Goal: Check status: Check status

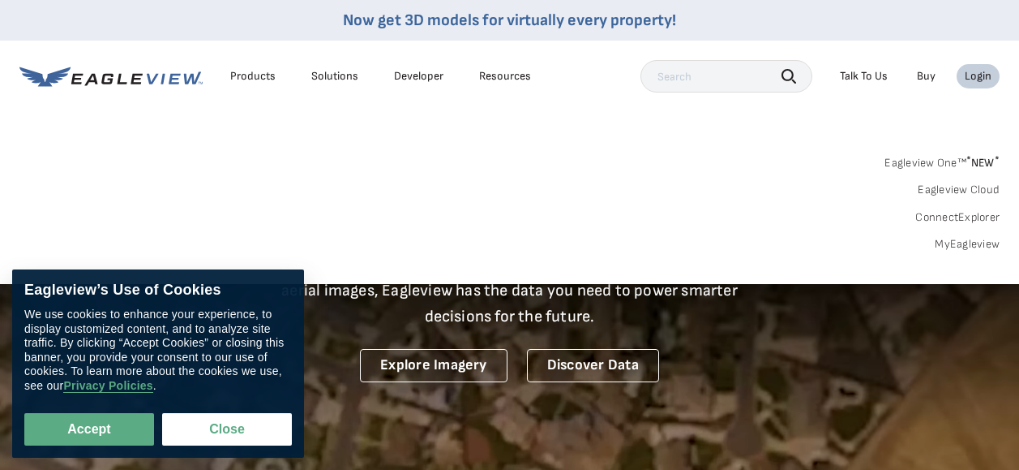
click at [962, 239] on link "MyEagleview" at bounding box center [967, 244] width 65 height 15
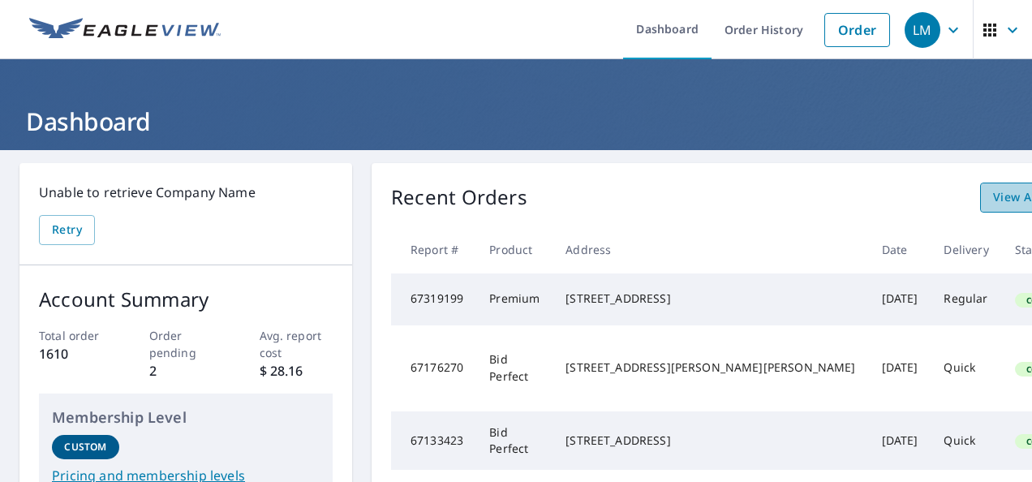
click at [993, 207] on span "View All Orders" at bounding box center [1037, 197] width 89 height 20
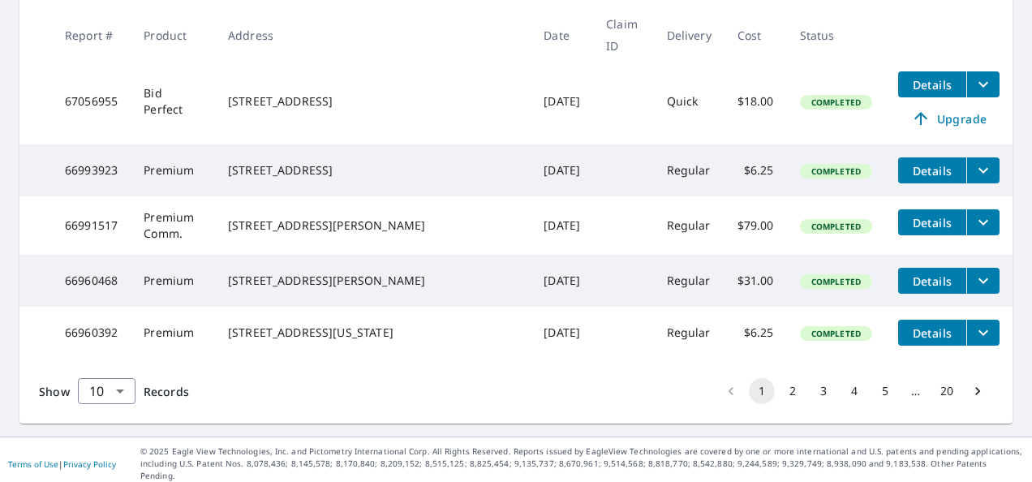
click at [785, 388] on button "2" at bounding box center [792, 391] width 26 height 26
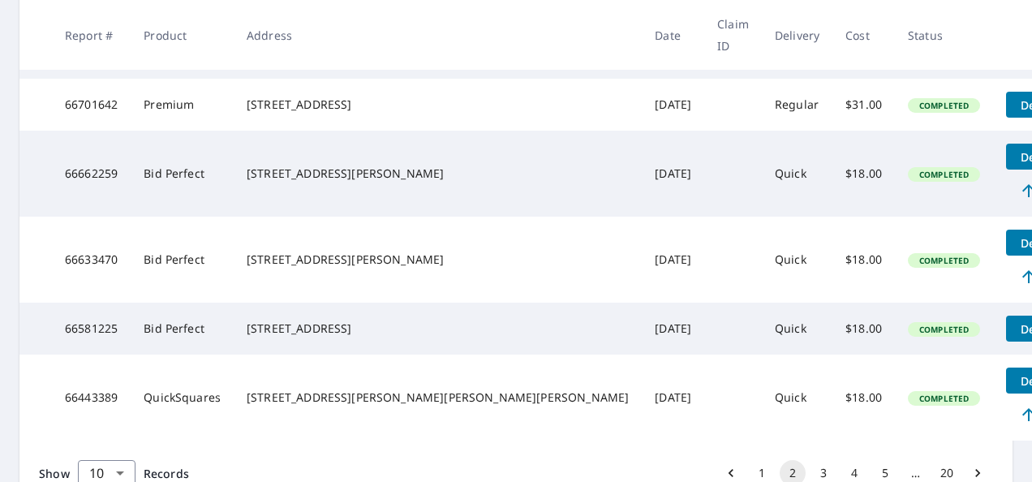
scroll to position [730, 0]
